Goal: Navigation & Orientation: Find specific page/section

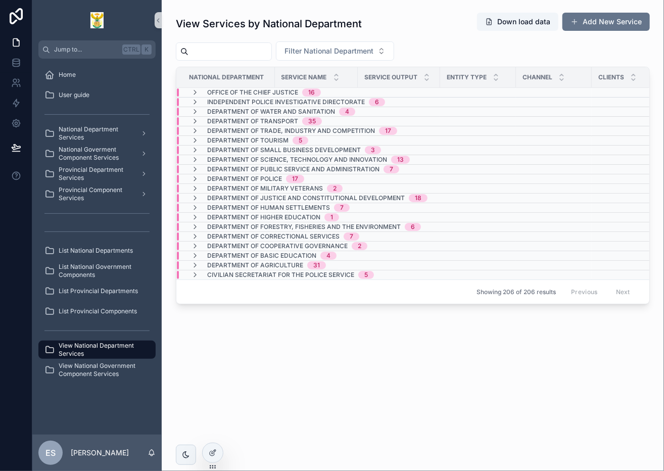
click at [515, 419] on div "View Services by National Department Down load data Add New Service Filter Nati…" at bounding box center [413, 235] width 502 height 471
click at [83, 172] on span "Provincial Department Services" at bounding box center [96, 174] width 74 height 16
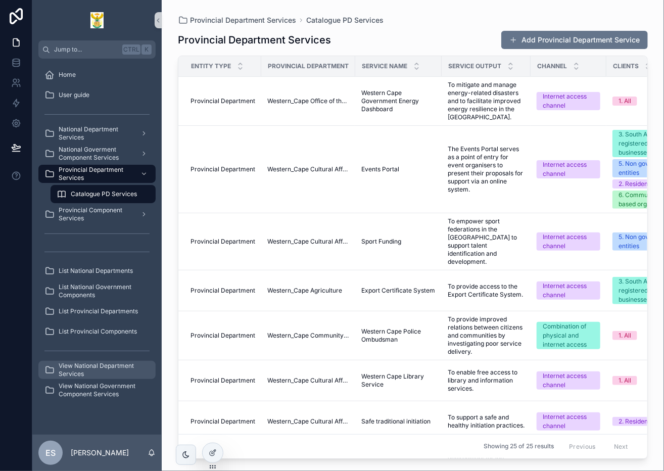
click at [111, 368] on span "View National Department Services" at bounding box center [102, 370] width 87 height 16
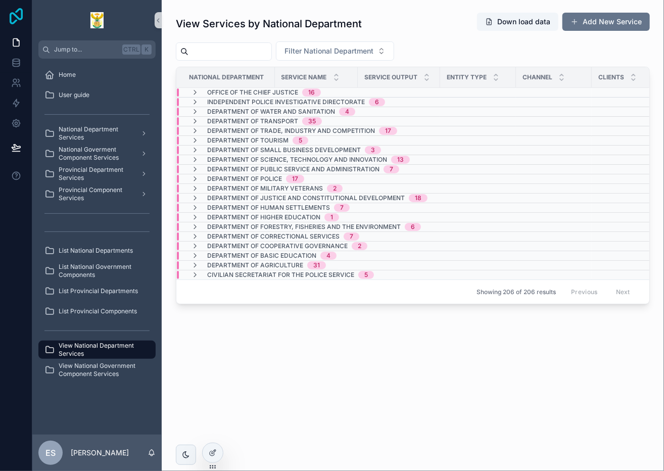
click at [19, 10] on icon at bounding box center [16, 16] width 13 height 16
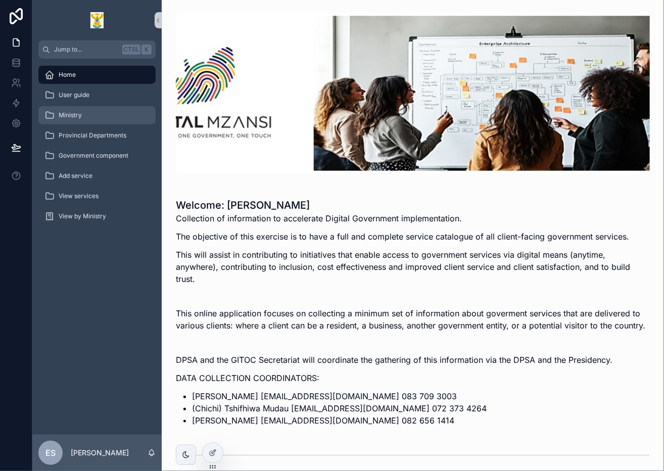
click at [95, 117] on div "Ministry" at bounding box center [96, 115] width 105 height 16
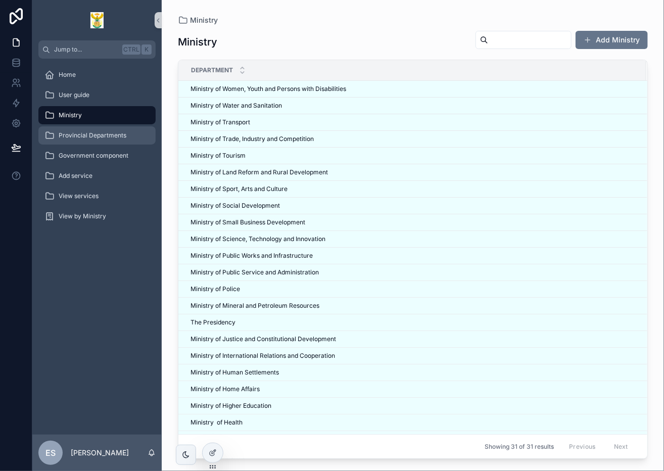
click at [89, 136] on span "Provincial Departments" at bounding box center [93, 135] width 68 height 8
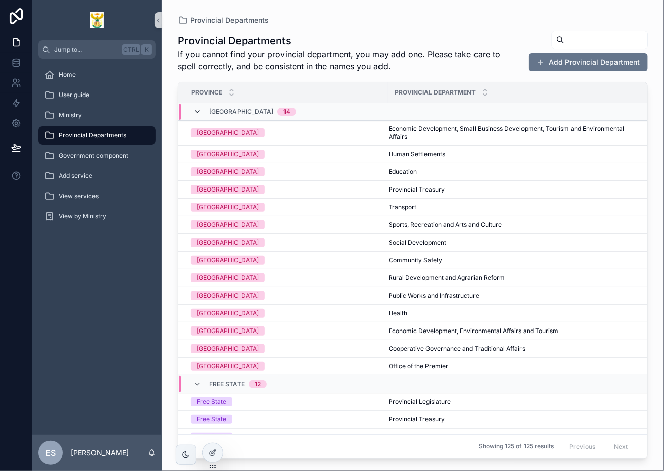
click at [198, 112] on icon "scrollable content" at bounding box center [197, 112] width 8 height 8
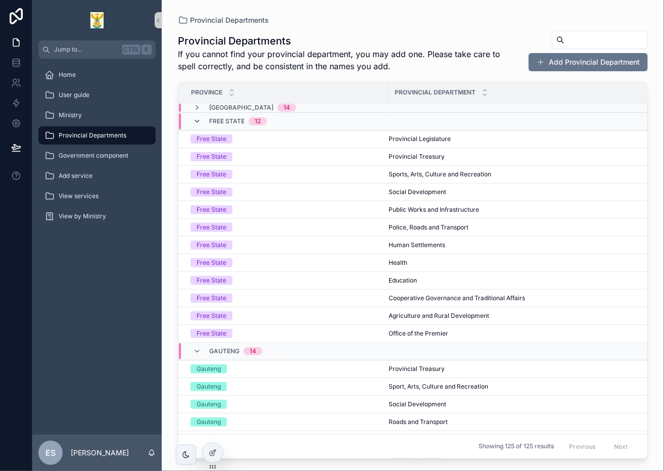
click at [200, 119] on icon "scrollable content" at bounding box center [197, 121] width 8 height 8
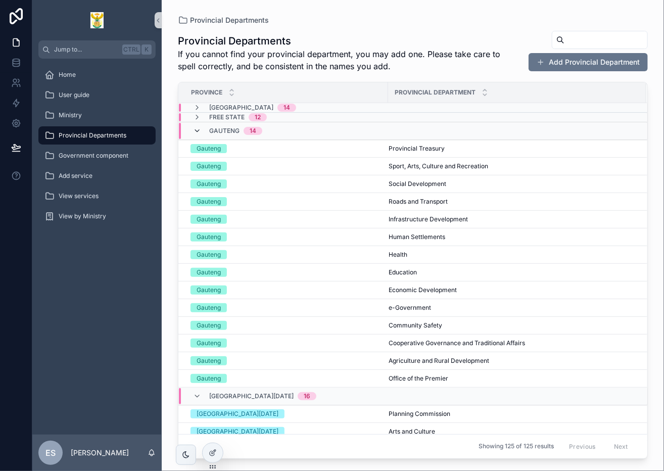
click at [198, 129] on icon "scrollable content" at bounding box center [197, 131] width 8 height 8
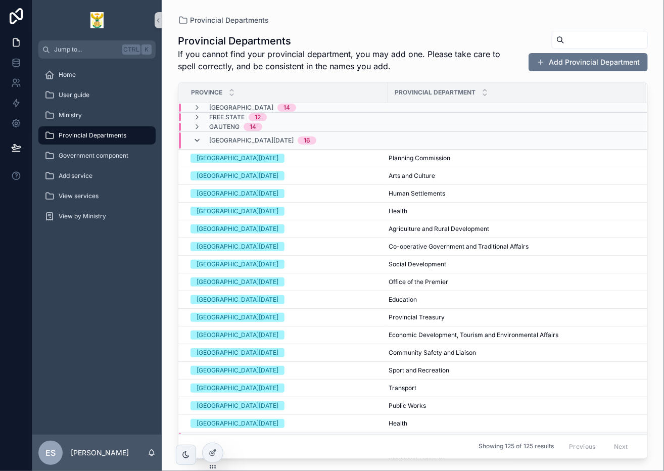
click at [195, 139] on icon "scrollable content" at bounding box center [197, 140] width 8 height 8
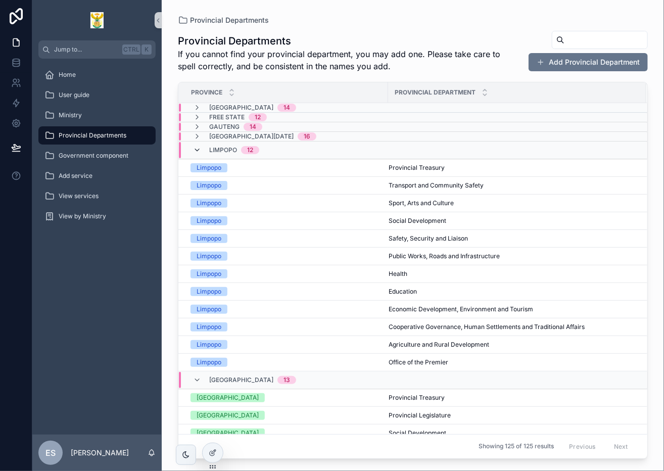
click at [199, 149] on icon "scrollable content" at bounding box center [197, 150] width 8 height 8
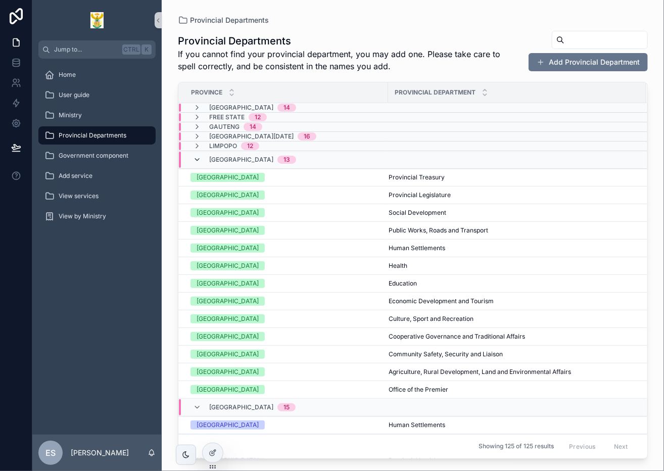
click at [198, 156] on icon "scrollable content" at bounding box center [197, 160] width 8 height 8
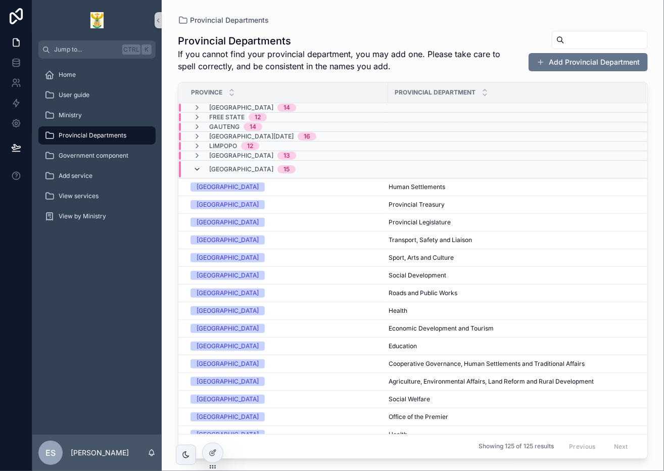
click at [198, 165] on icon "scrollable content" at bounding box center [197, 169] width 8 height 8
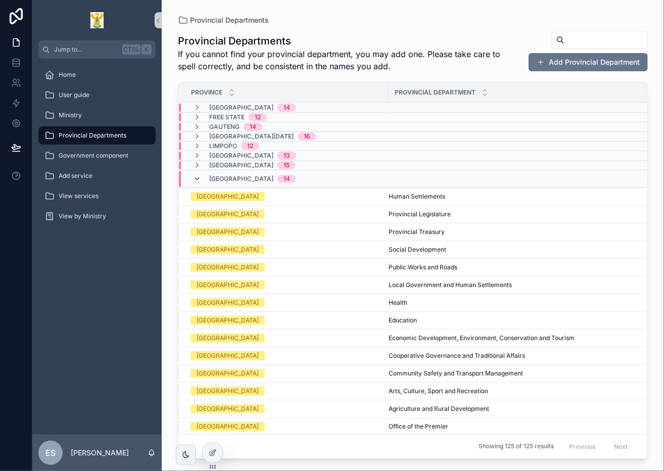
click at [197, 177] on icon "scrollable content" at bounding box center [197, 179] width 8 height 8
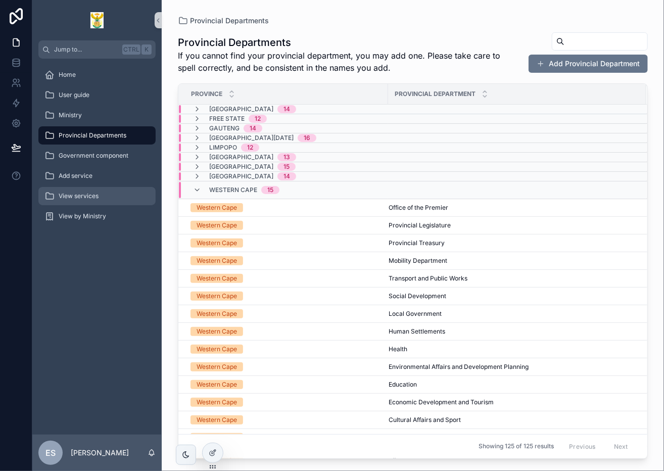
click at [110, 195] on div "View services" at bounding box center [96, 196] width 105 height 16
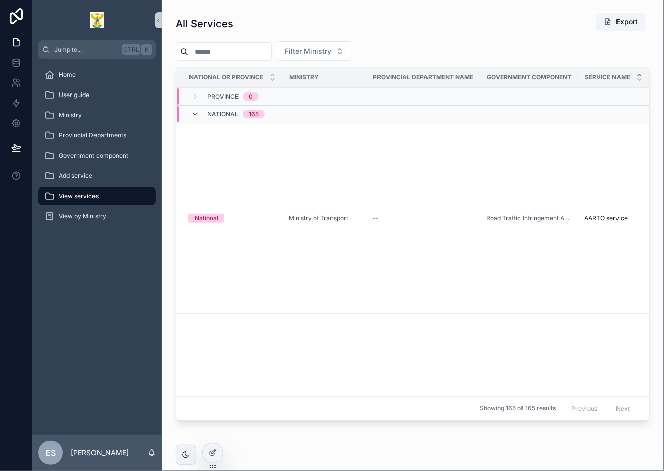
click at [197, 112] on icon "scrollable content" at bounding box center [195, 114] width 8 height 8
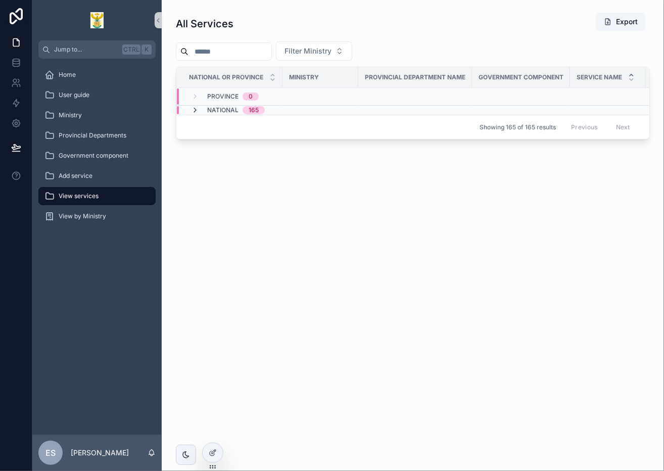
click at [196, 108] on icon "scrollable content" at bounding box center [195, 110] width 8 height 8
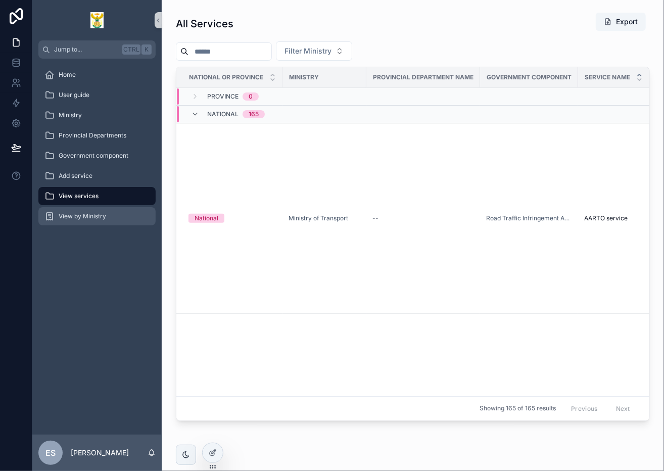
click at [108, 216] on div "View by Ministry" at bounding box center [96, 216] width 105 height 16
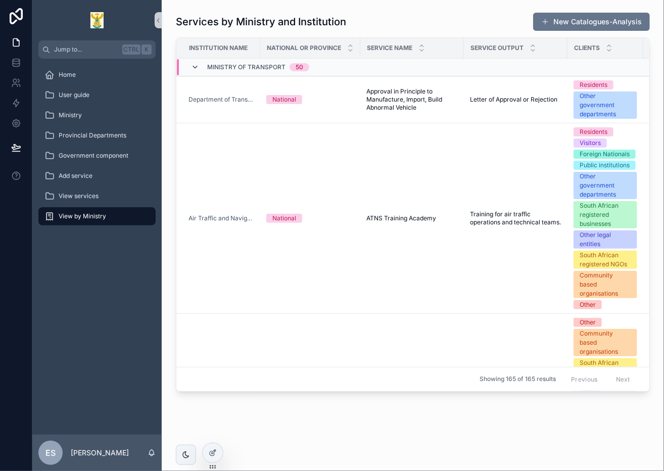
click at [197, 65] on icon "scrollable content" at bounding box center [195, 67] width 8 height 8
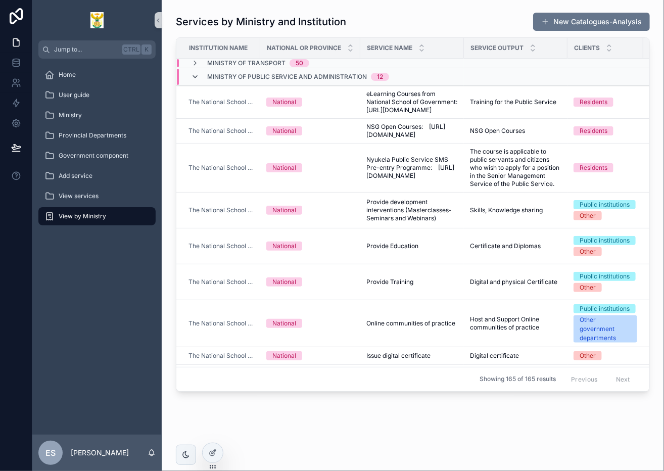
click at [198, 75] on icon "scrollable content" at bounding box center [195, 77] width 8 height 8
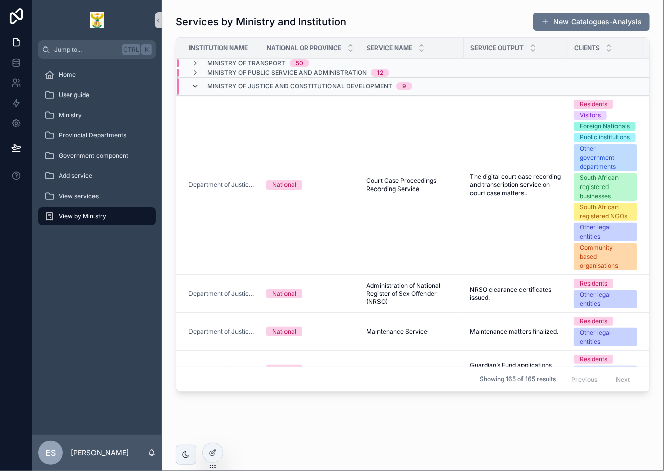
click at [198, 84] on icon "scrollable content" at bounding box center [195, 86] width 8 height 8
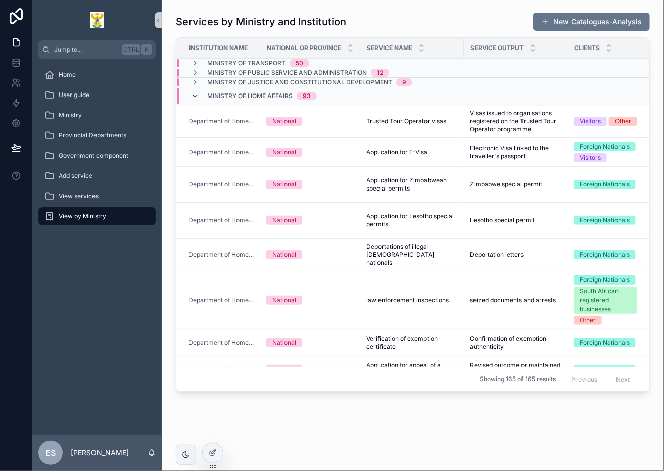
click at [195, 96] on icon "scrollable content" at bounding box center [195, 96] width 8 height 8
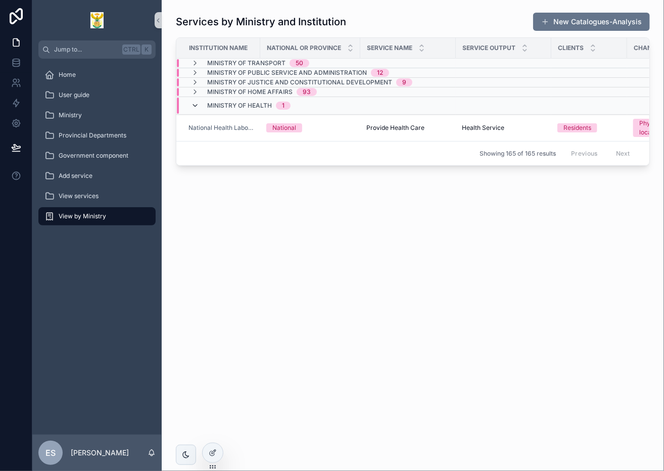
click at [194, 105] on icon "scrollable content" at bounding box center [195, 106] width 8 height 8
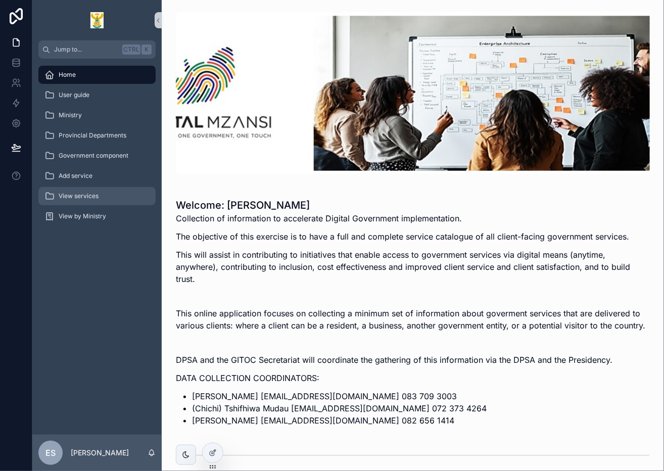
click at [96, 200] on span "View services" at bounding box center [79, 196] width 40 height 8
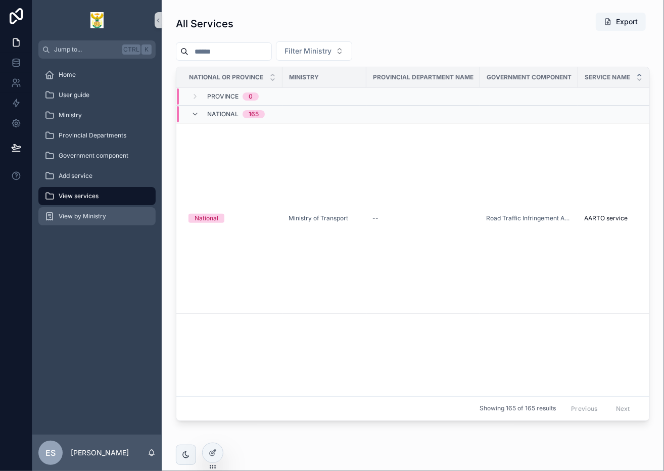
click at [100, 220] on div "View by Ministry" at bounding box center [96, 216] width 105 height 16
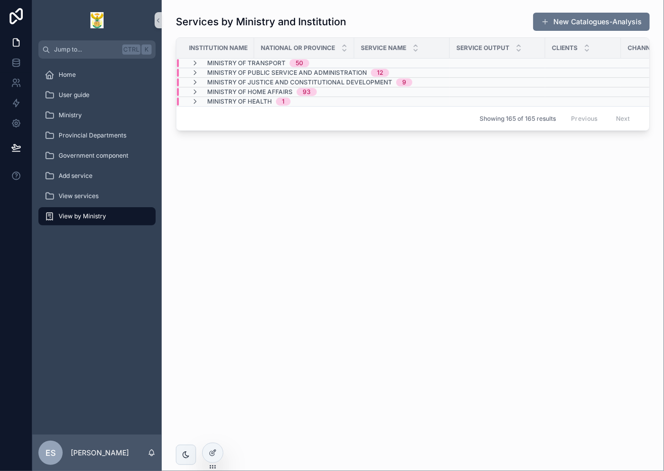
click at [303, 208] on div "Services by Ministry and Institution New Catalogues-Analysis Institution Name N…" at bounding box center [413, 108] width 502 height 216
click at [356, 272] on div "Services by Ministry and Institution New Catalogues-Analysis Institution Name N…" at bounding box center [413, 235] width 502 height 471
